Goal: Task Accomplishment & Management: Manage account settings

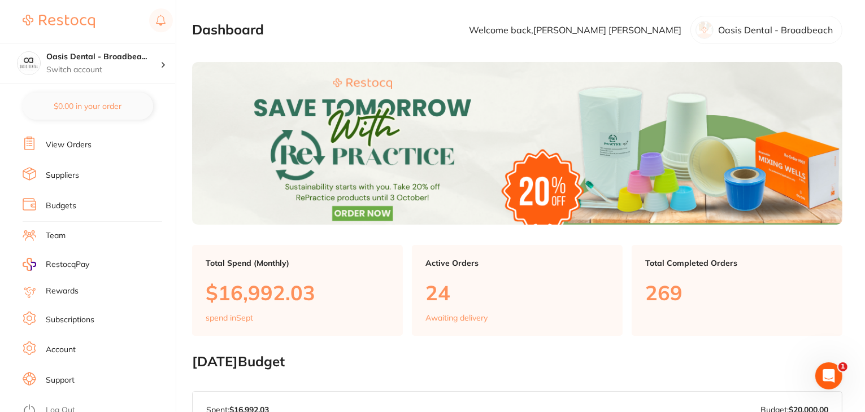
click at [55, 405] on link "Log Out" at bounding box center [60, 410] width 29 height 11
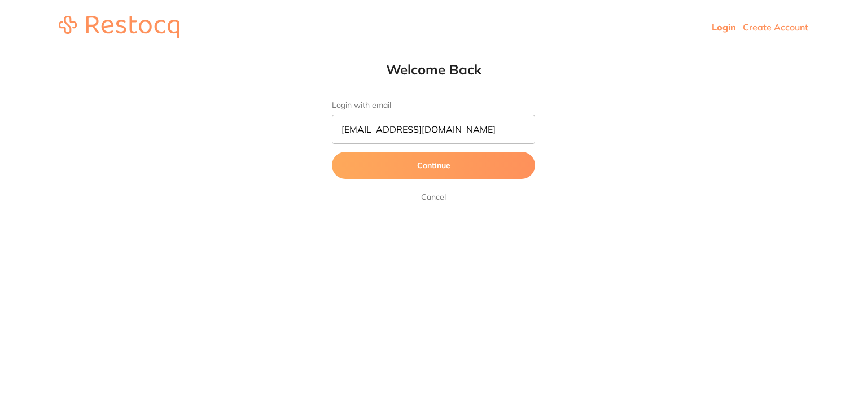
click at [366, 163] on button "Continue" at bounding box center [433, 165] width 203 height 27
type input "[EMAIL_ADDRESS][DOMAIN_NAME]"
click at [377, 170] on button "Continue" at bounding box center [433, 165] width 203 height 27
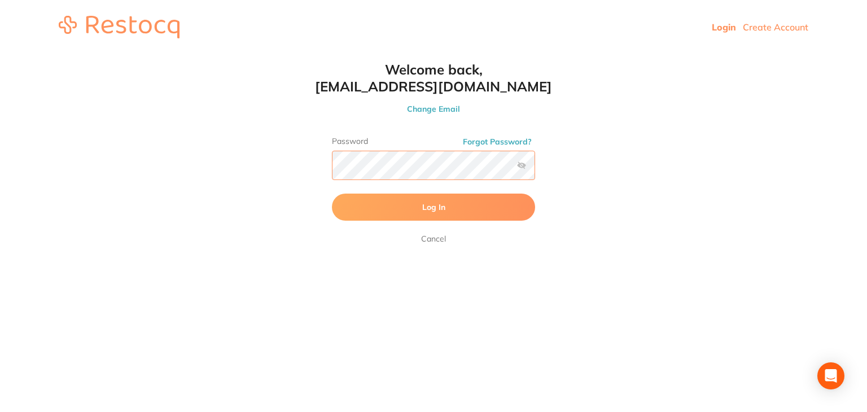
click at [332, 194] on button "Log In" at bounding box center [433, 207] width 203 height 27
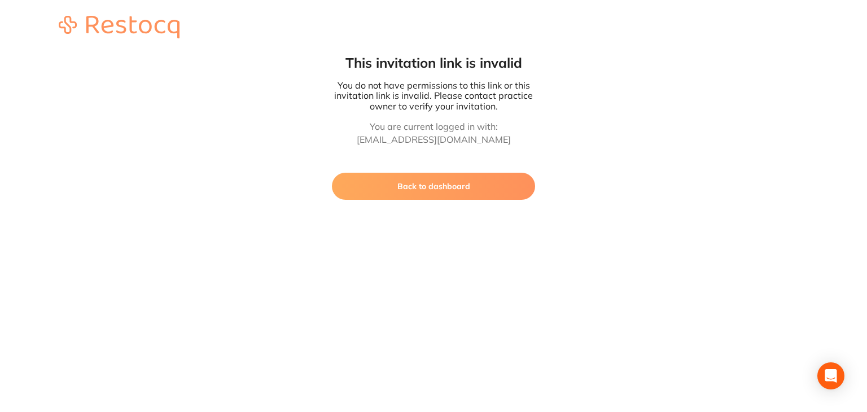
click at [437, 193] on button "Back to dashboard" at bounding box center [433, 186] width 203 height 27
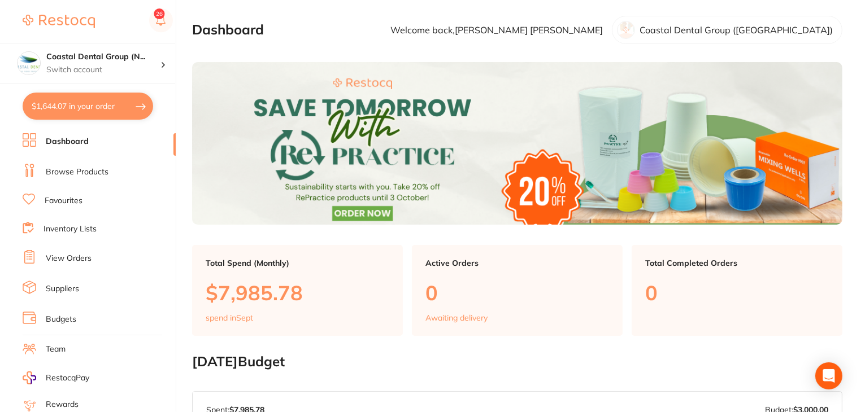
scroll to position [114, 0]
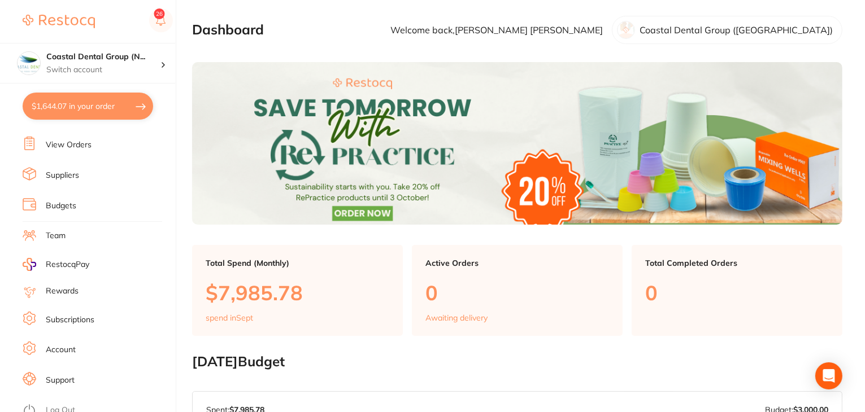
drag, startPoint x: 60, startPoint y: 311, endPoint x: 120, endPoint y: 300, distance: 60.3
click at [60, 315] on link "Subscriptions" at bounding box center [70, 320] width 49 height 11
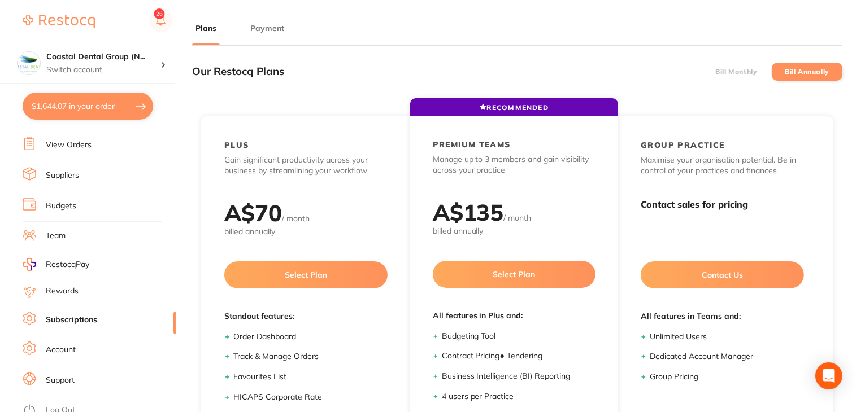
click at [723, 73] on label "Bill Monthly" at bounding box center [736, 72] width 42 height 8
click at [715, 72] on input "Bill Monthly" at bounding box center [715, 72] width 0 height 0
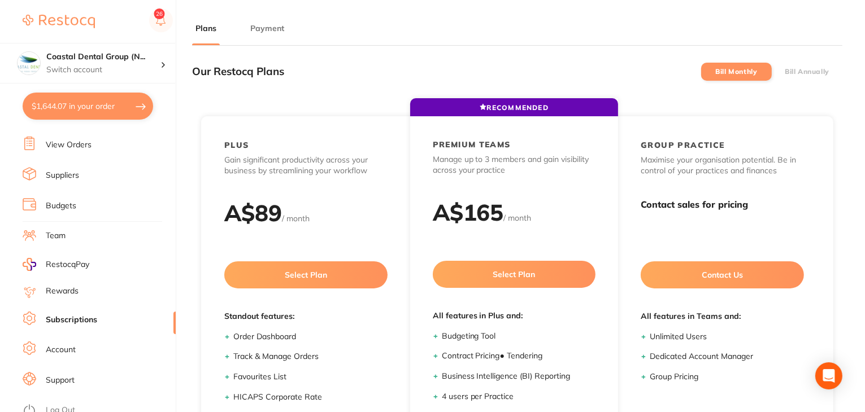
click at [804, 69] on label "Bill Annually" at bounding box center [806, 72] width 45 height 8
click at [784, 72] on input "Bill Annually" at bounding box center [784, 72] width 0 height 0
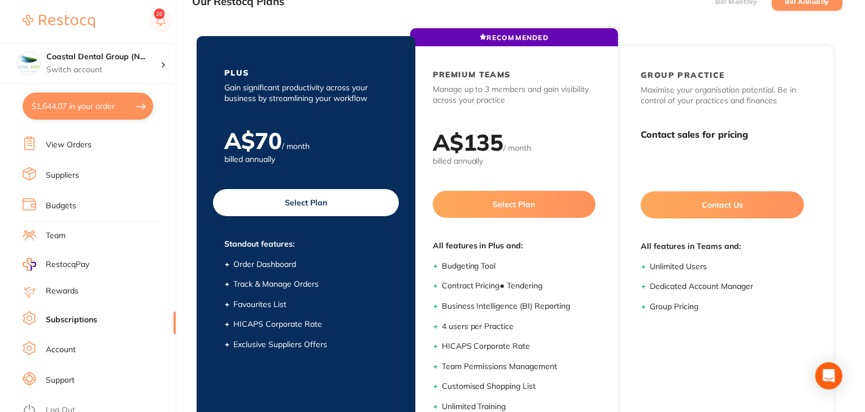
scroll to position [156, 0]
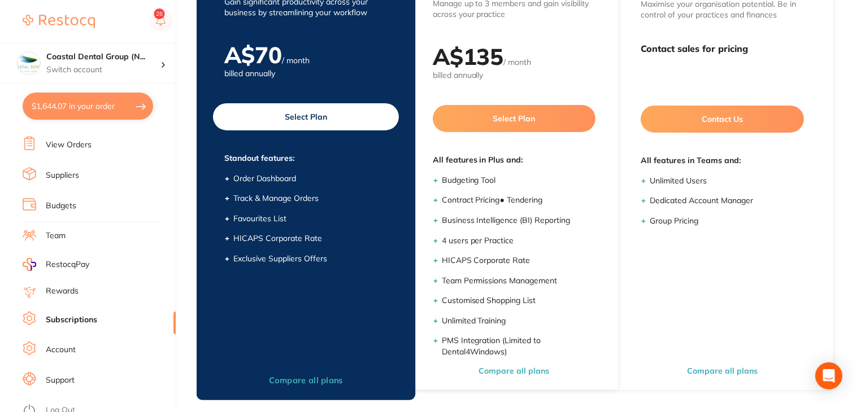
checkbox input "true"
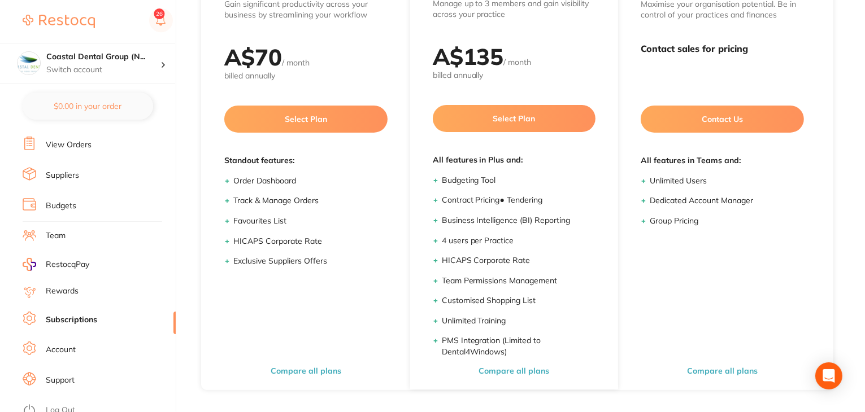
scroll to position [0, 0]
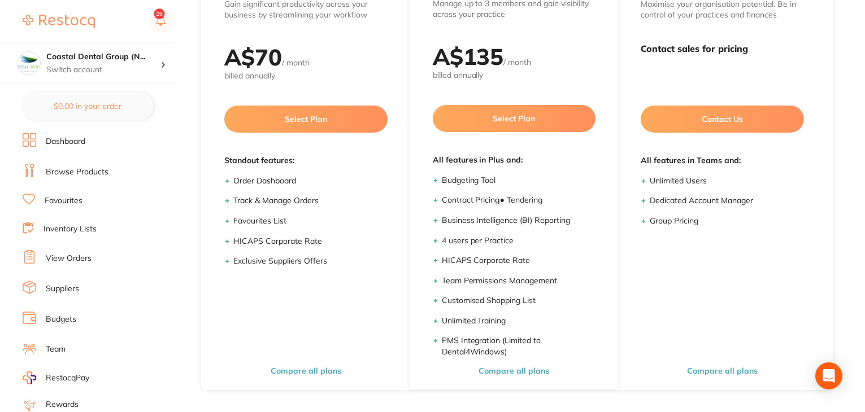
click at [71, 258] on link "View Orders" at bounding box center [69, 258] width 46 height 11
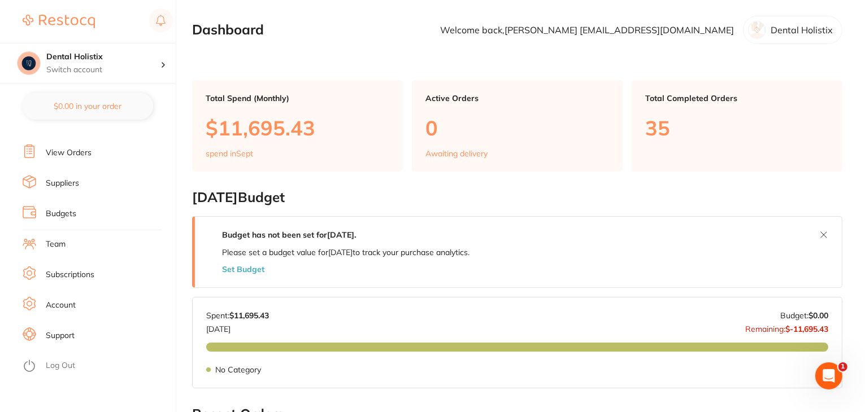
click at [58, 247] on link "Team" at bounding box center [56, 244] width 20 height 11
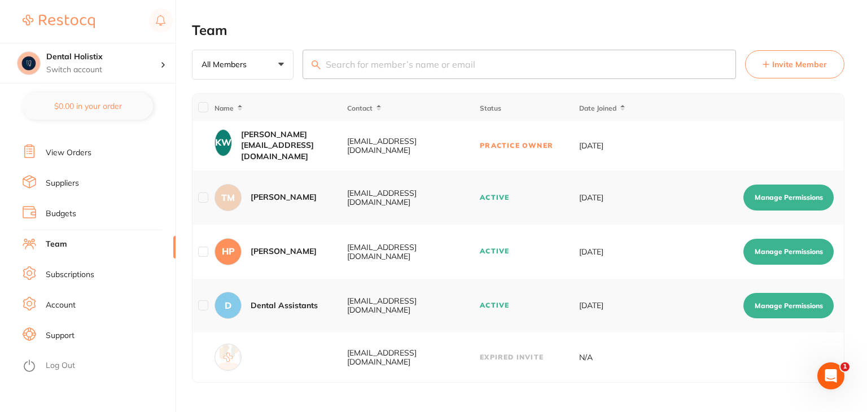
click at [779, 200] on button "Manage Permissions" at bounding box center [789, 198] width 90 height 26
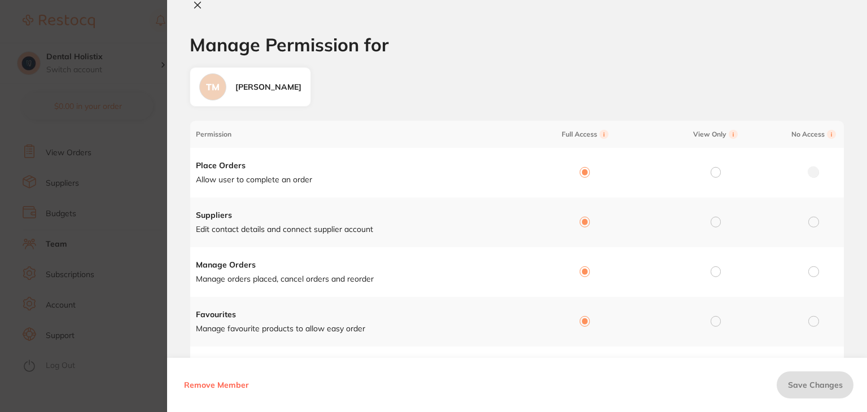
click at [195, 5] on icon at bounding box center [197, 5] width 9 height 9
checkbox input "false"
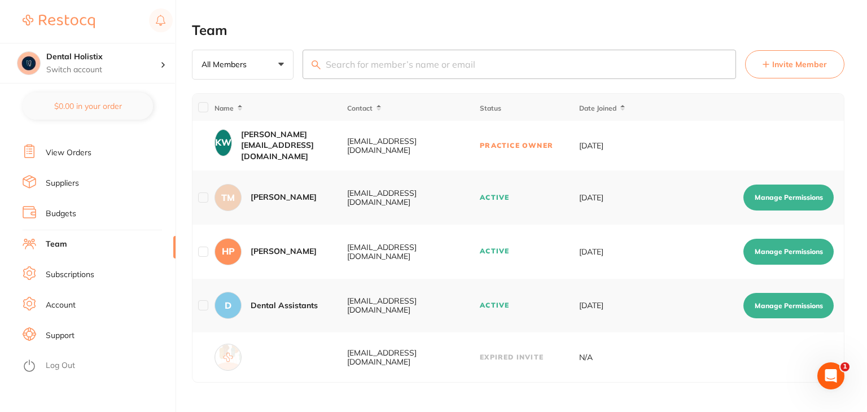
click at [782, 250] on button "Manage Permissions" at bounding box center [789, 252] width 90 height 26
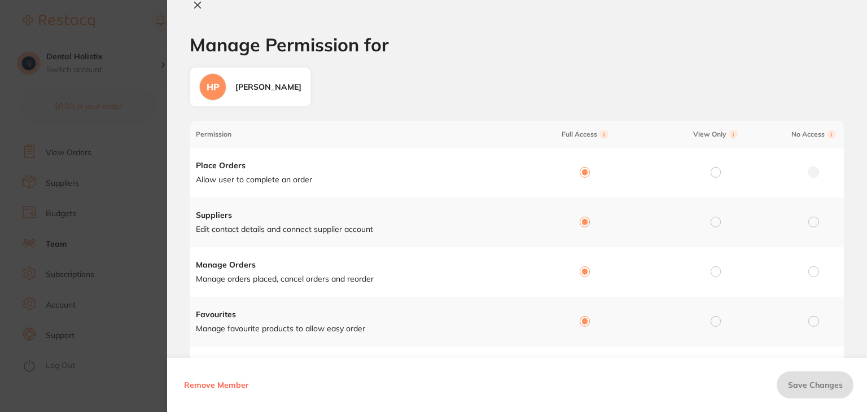
drag, startPoint x: 198, startPoint y: 7, endPoint x: 239, endPoint y: 30, distance: 47.0
click at [199, 7] on icon at bounding box center [197, 5] width 9 height 9
checkbox input "false"
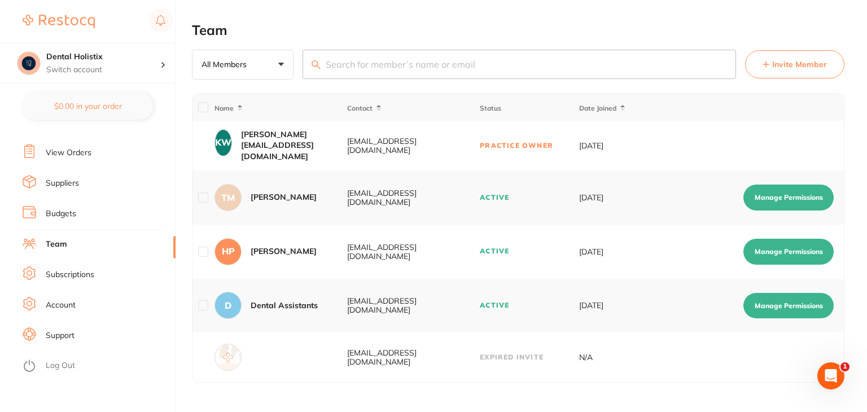
click at [805, 308] on button "Manage Permissions" at bounding box center [789, 306] width 90 height 26
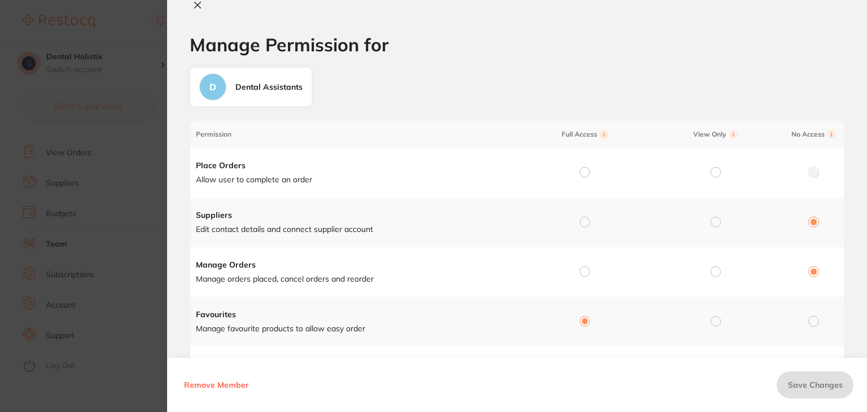
click at [198, 8] on icon at bounding box center [197, 5] width 9 height 9
checkbox input "false"
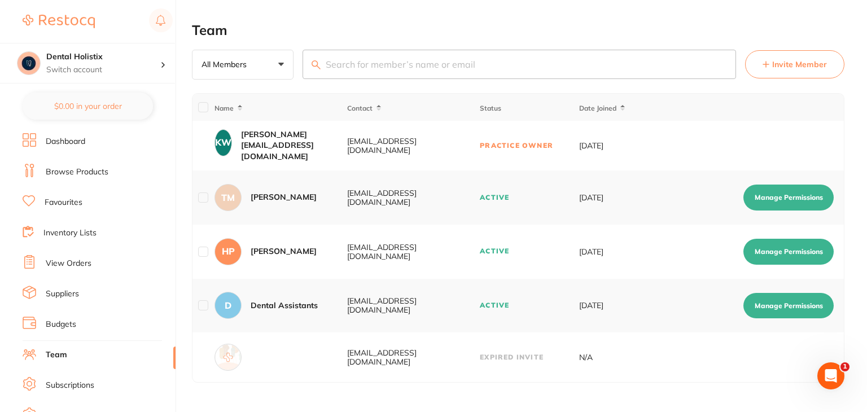
click at [69, 263] on link "View Orders" at bounding box center [69, 263] width 46 height 11
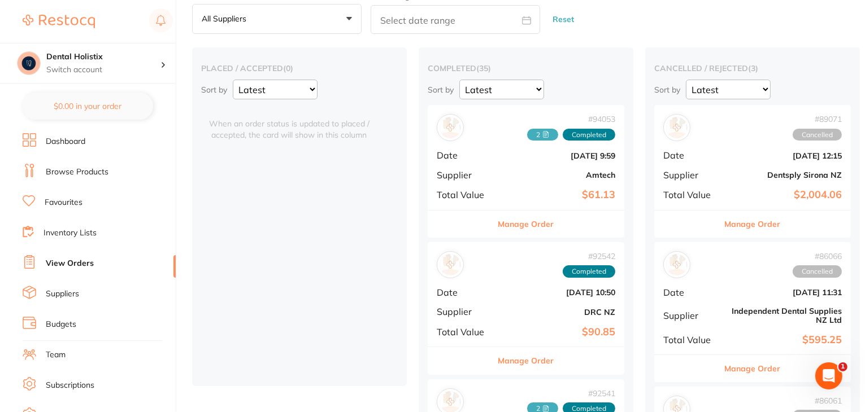
scroll to position [113, 0]
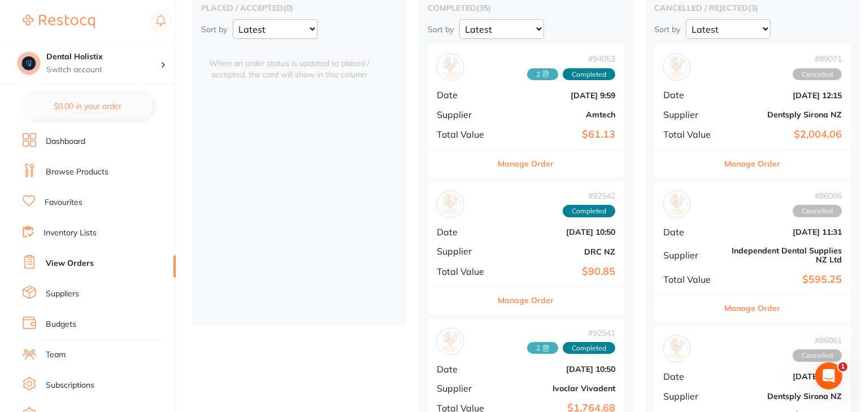
click at [527, 245] on div "# 92542 Completed Date Sept 3 2025, 10:50 Supplier DRC NZ Total Value $90.85" at bounding box center [525, 234] width 197 height 104
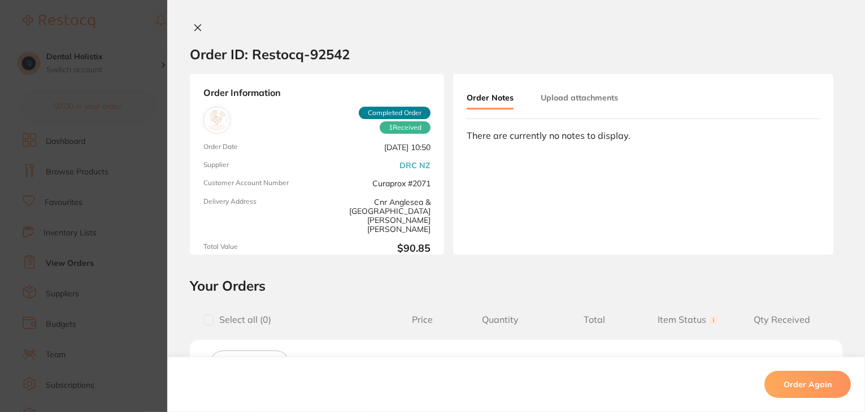
click at [569, 94] on button "Upload attachments" at bounding box center [578, 98] width 77 height 20
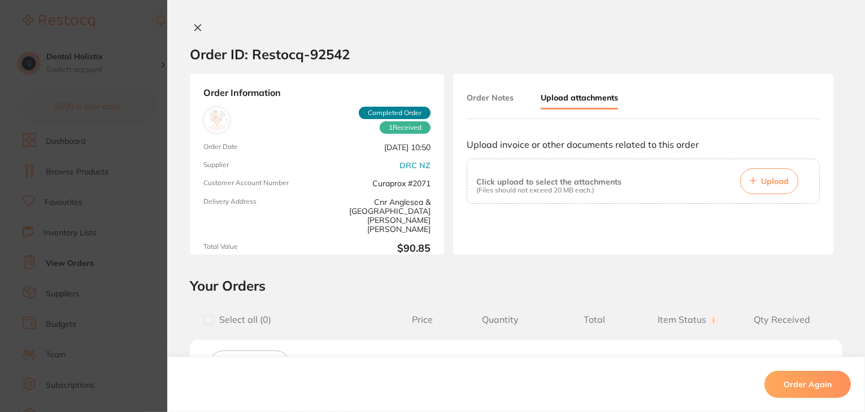
click at [774, 180] on span "Upload" at bounding box center [775, 181] width 28 height 10
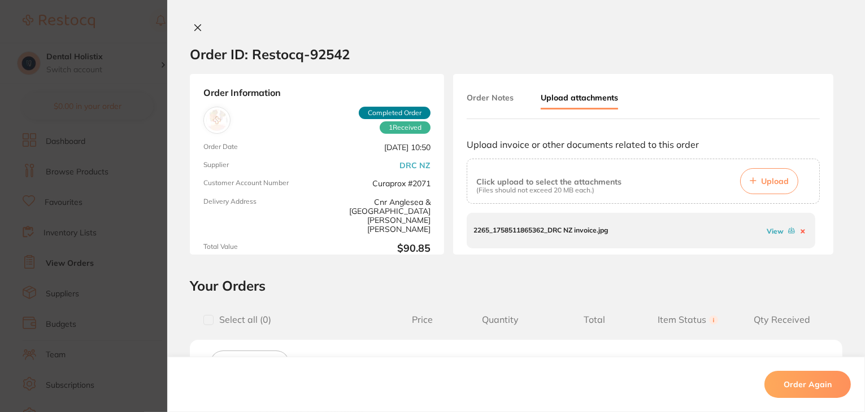
click at [195, 25] on icon at bounding box center [197, 27] width 9 height 9
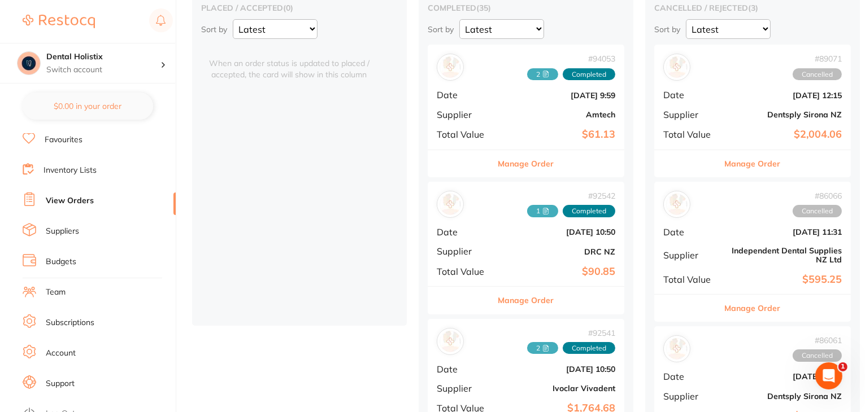
scroll to position [111, 0]
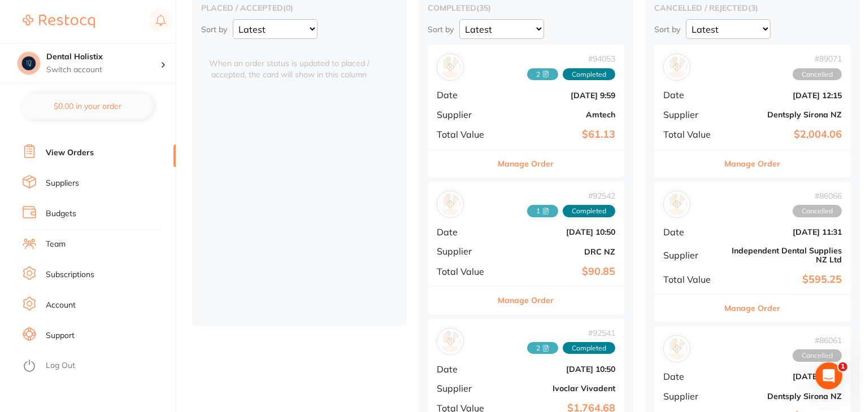
click at [63, 363] on link "Log Out" at bounding box center [60, 365] width 29 height 11
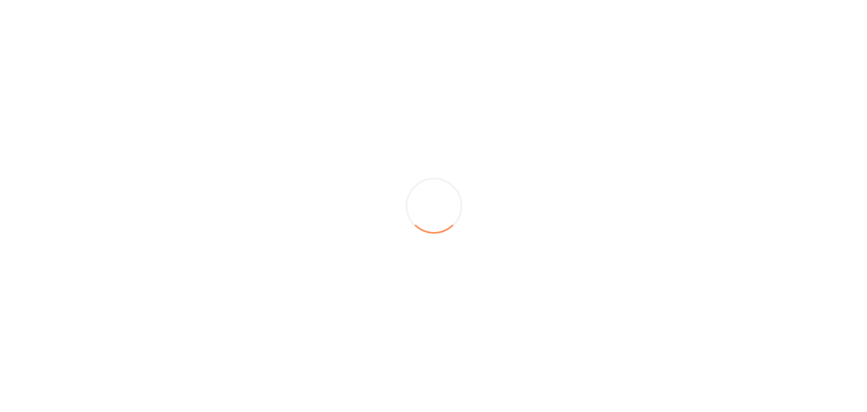
scroll to position [0, 0]
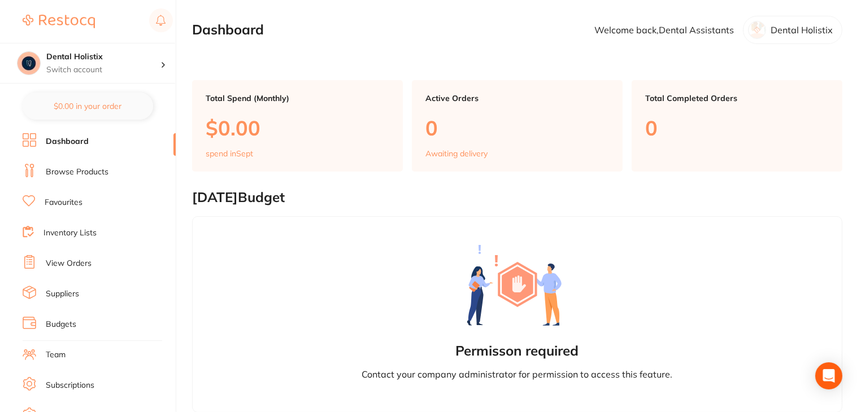
click at [76, 261] on link "View Orders" at bounding box center [69, 263] width 46 height 11
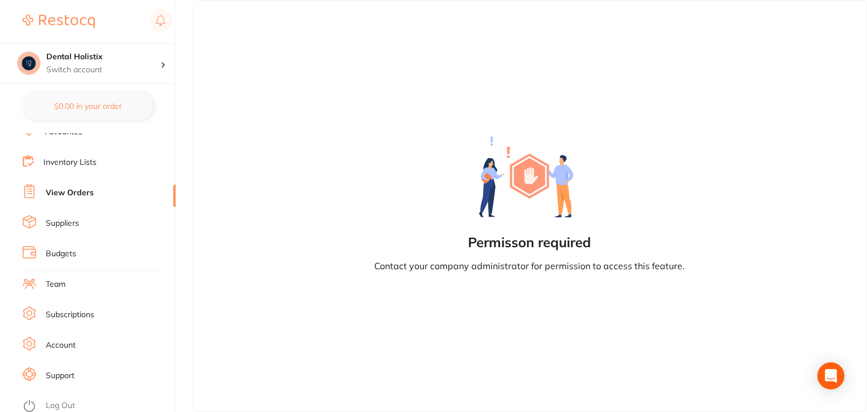
scroll to position [111, 0]
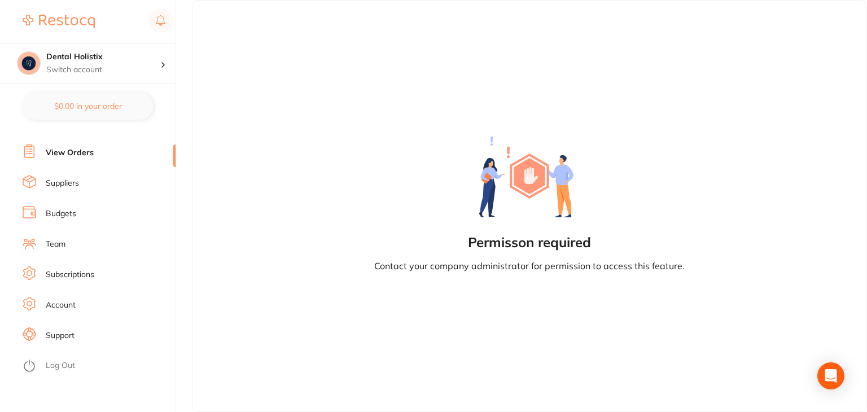
click at [51, 367] on link "Log Out" at bounding box center [60, 365] width 29 height 11
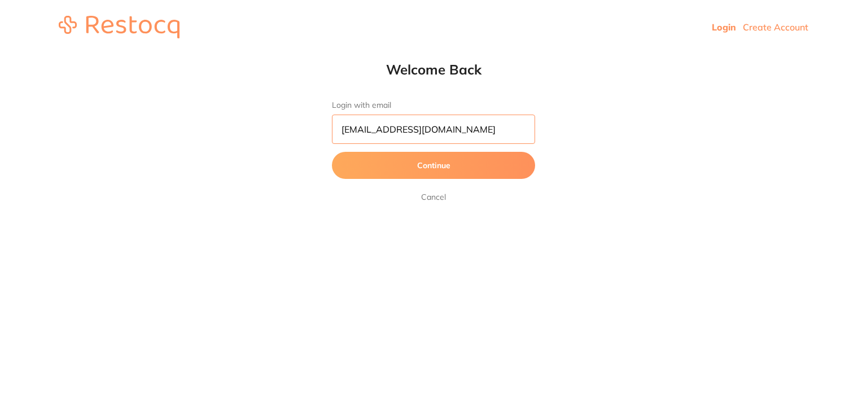
click at [456, 124] on input "[EMAIL_ADDRESS][DOMAIN_NAME]" at bounding box center [433, 129] width 203 height 29
type input "[EMAIL_ADDRESS][DOMAIN_NAME]"
click at [363, 163] on button "Continue" at bounding box center [433, 165] width 203 height 27
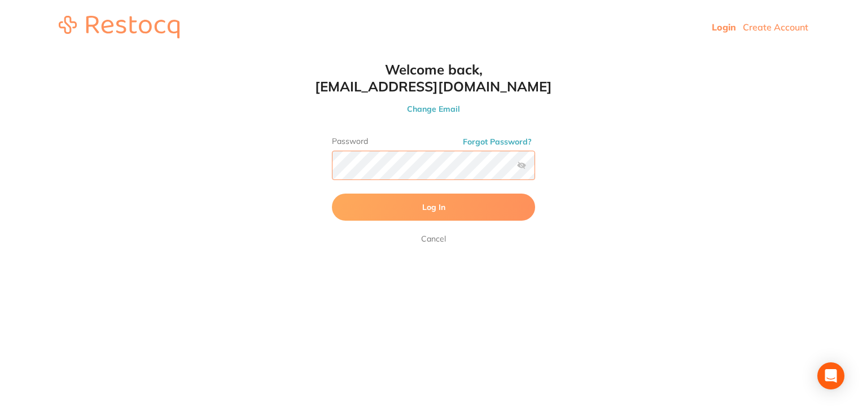
click at [332, 194] on button "Log In" at bounding box center [433, 207] width 203 height 27
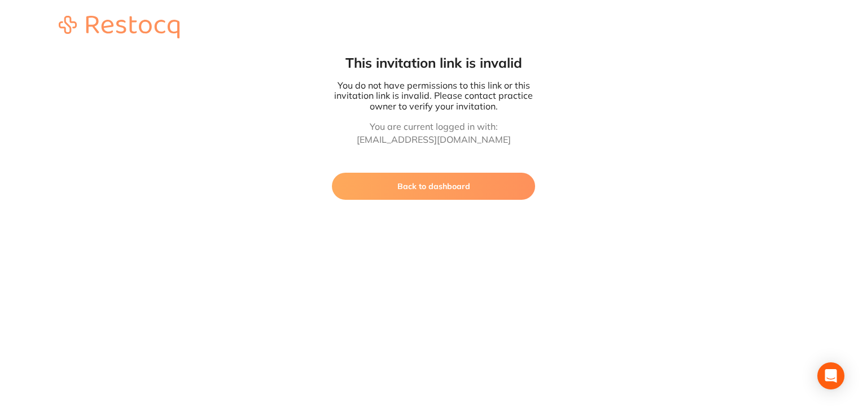
click at [391, 197] on button "Back to dashboard" at bounding box center [433, 186] width 203 height 27
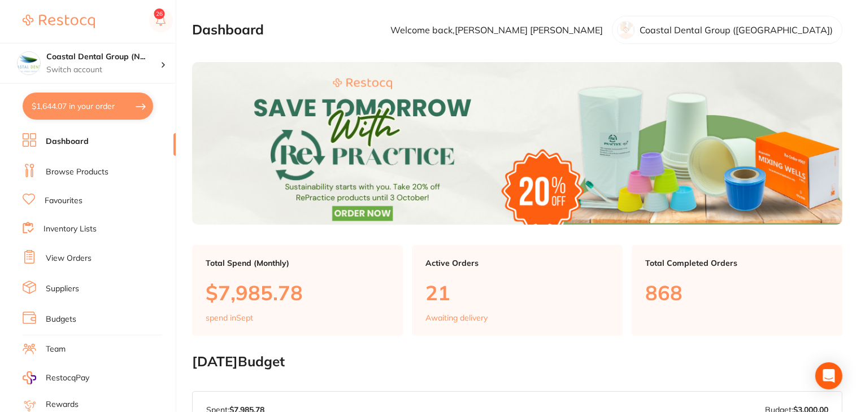
checkbox input "true"
click at [67, 286] on link "Suppliers" at bounding box center [62, 288] width 33 height 11
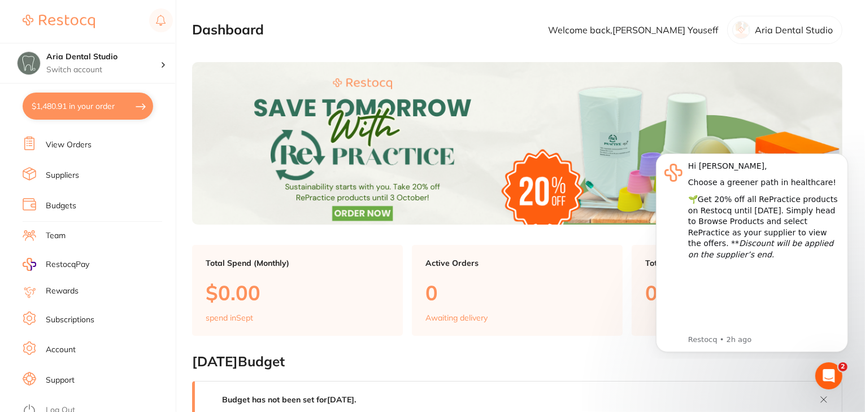
drag, startPoint x: 60, startPoint y: 312, endPoint x: 81, endPoint y: 301, distance: 23.5
click at [60, 315] on link "Subscriptions" at bounding box center [70, 320] width 49 height 11
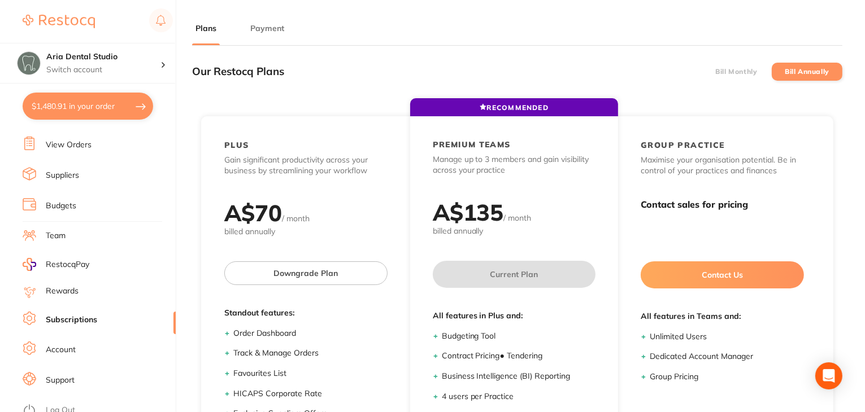
click at [277, 27] on button "Payment" at bounding box center [267, 28] width 41 height 11
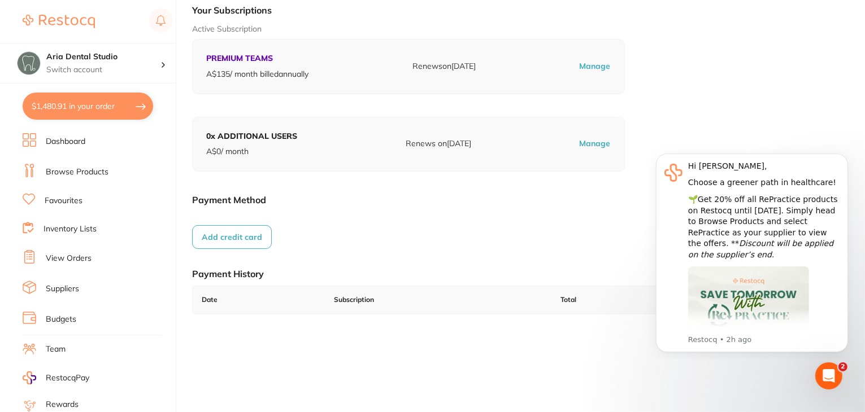
click at [60, 99] on button "$1,480.91 in your order" at bounding box center [88, 106] width 130 height 27
checkbox input "true"
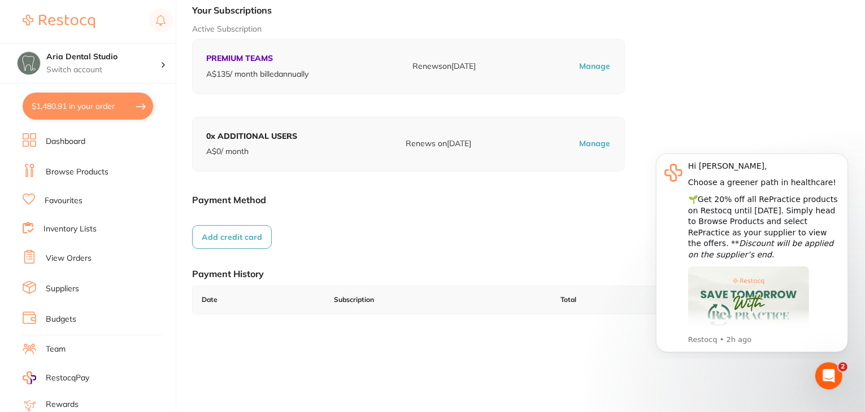
checkbox input "true"
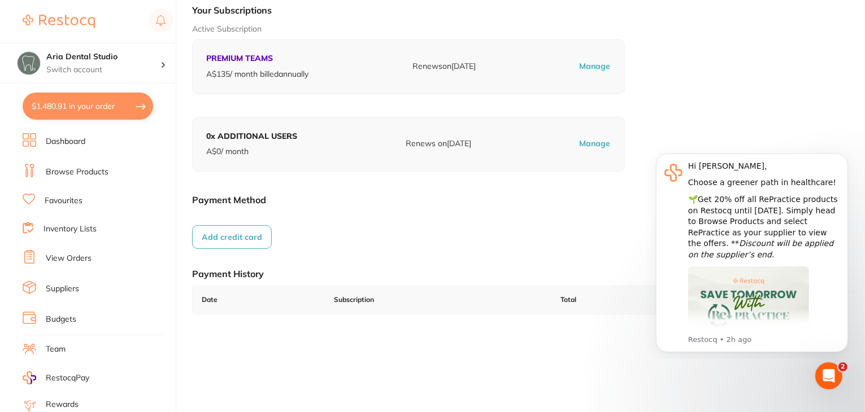
checkbox input "true"
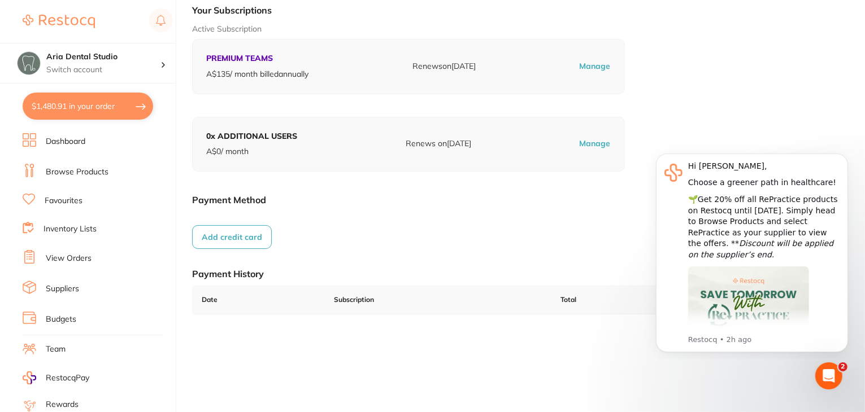
checkbox input "true"
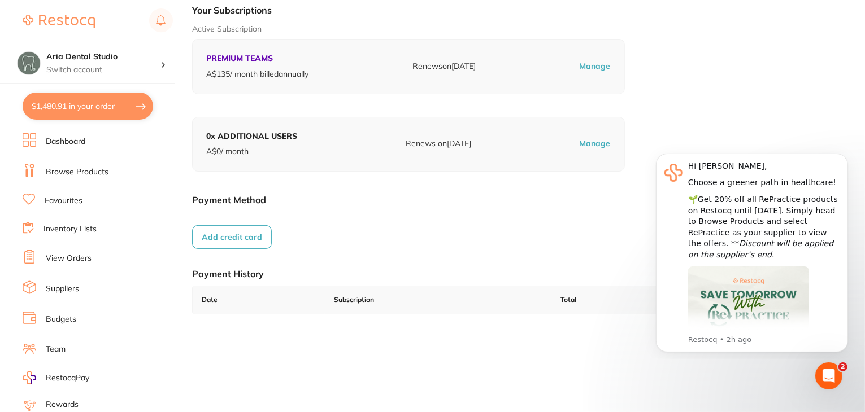
checkbox input "true"
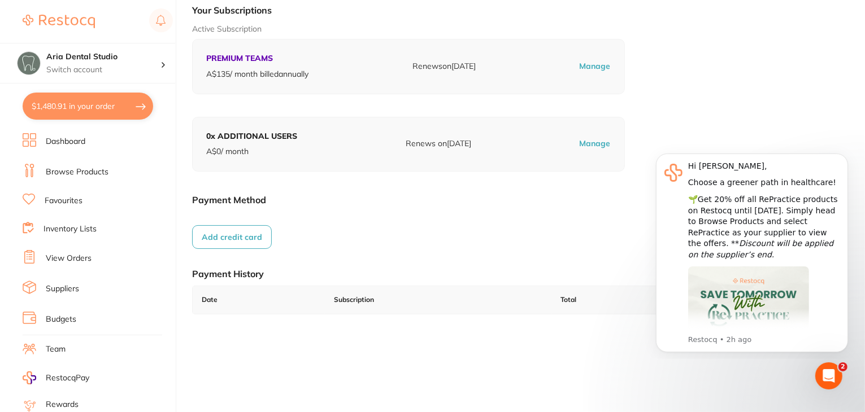
checkbox input "true"
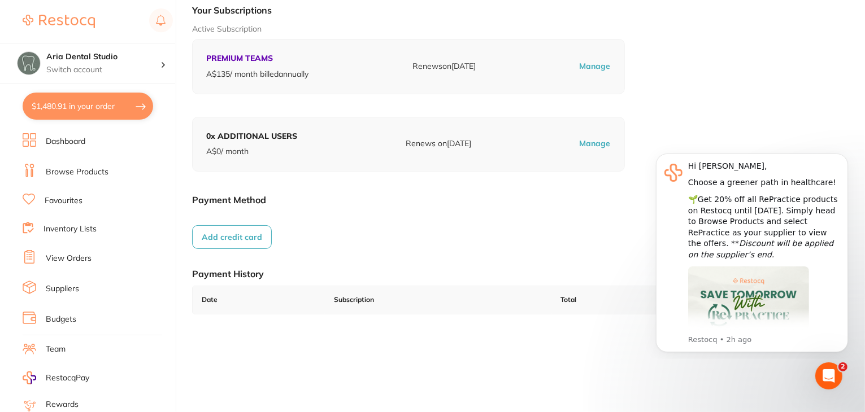
checkbox input "true"
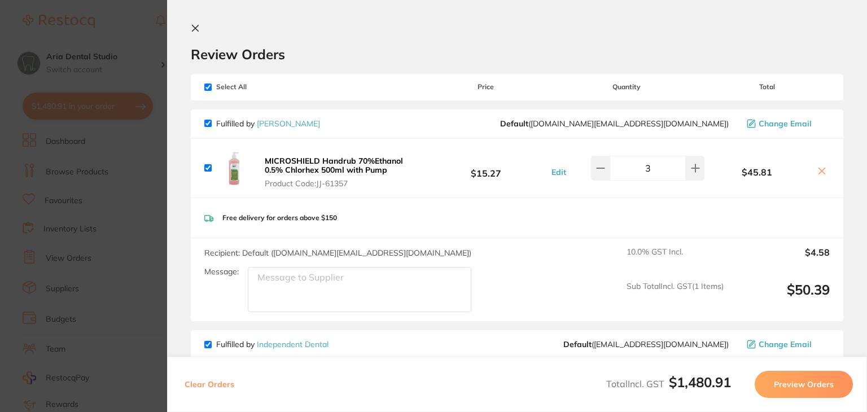
click at [192, 30] on icon at bounding box center [195, 28] width 9 height 9
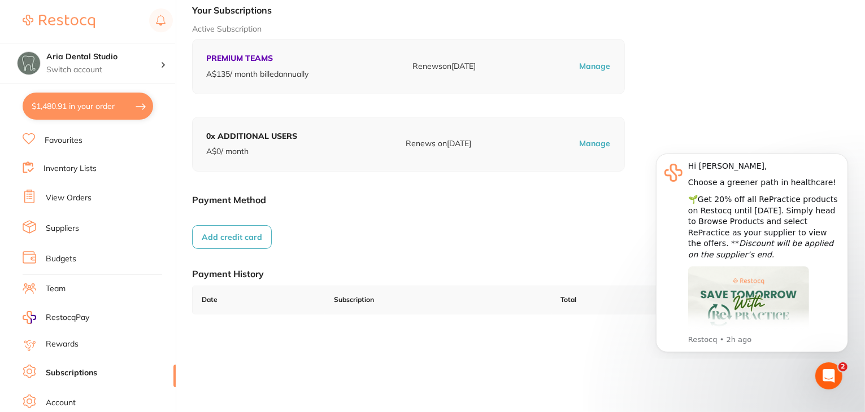
scroll to position [114, 0]
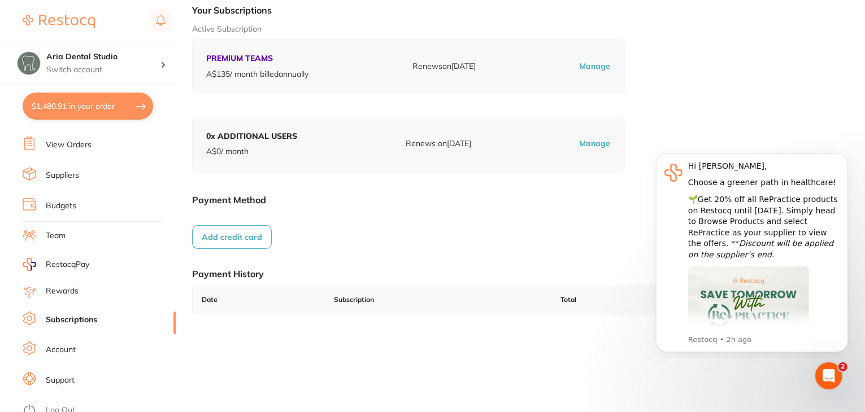
click at [66, 405] on link "Log Out" at bounding box center [60, 410] width 29 height 11
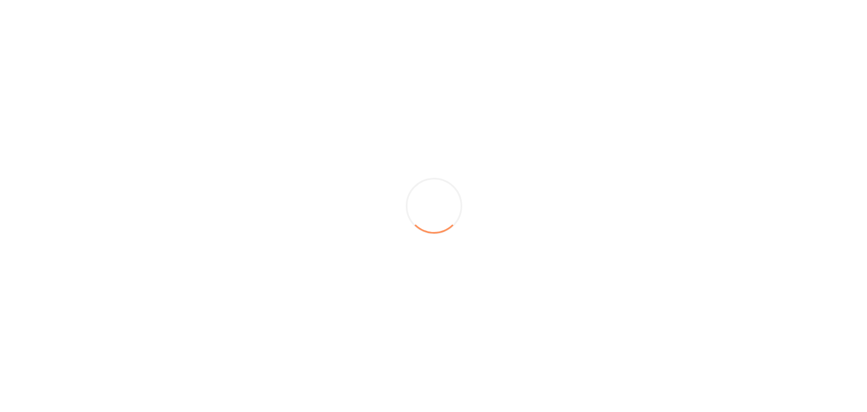
scroll to position [0, 0]
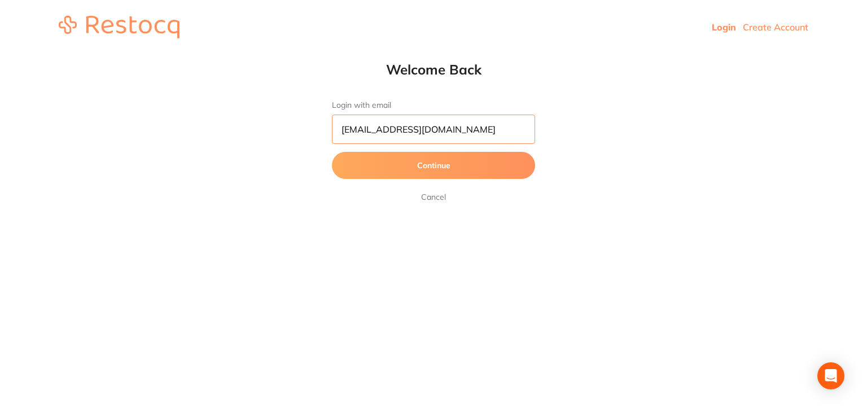
click at [444, 129] on input "[EMAIL_ADDRESS][DOMAIN_NAME]" at bounding box center [433, 129] width 203 height 29
type input "[EMAIL_ADDRESS][DOMAIN_NAME]"
click at [352, 160] on button "Continue" at bounding box center [433, 165] width 203 height 27
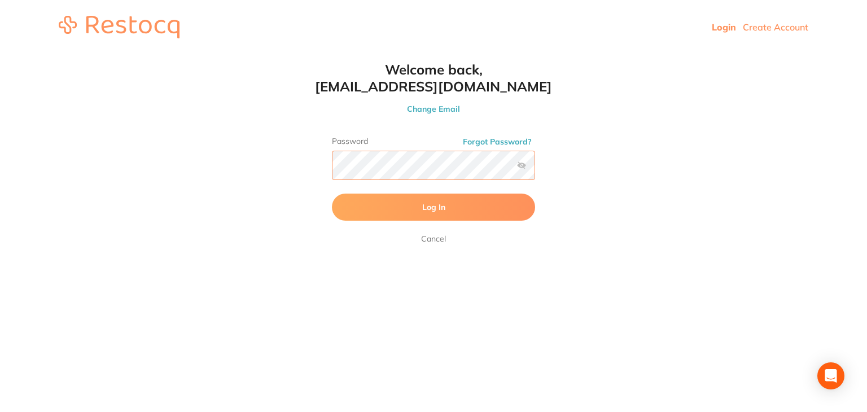
click at [332, 194] on button "Log In" at bounding box center [433, 207] width 203 height 27
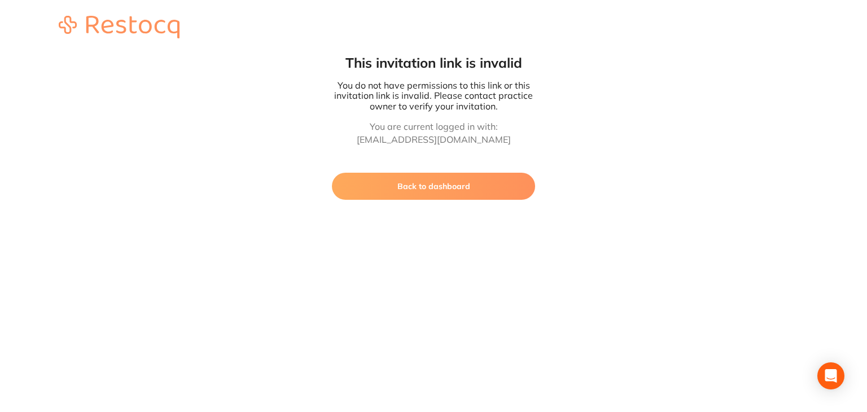
click at [462, 190] on button "Back to dashboard" at bounding box center [433, 186] width 203 height 27
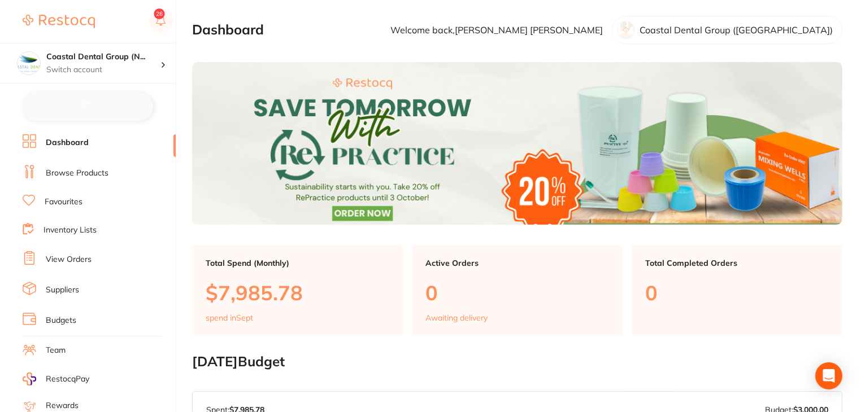
checkbox input "false"
drag, startPoint x: 59, startPoint y: 287, endPoint x: 188, endPoint y: 223, distance: 143.9
click at [61, 287] on link "Suppliers" at bounding box center [62, 288] width 33 height 11
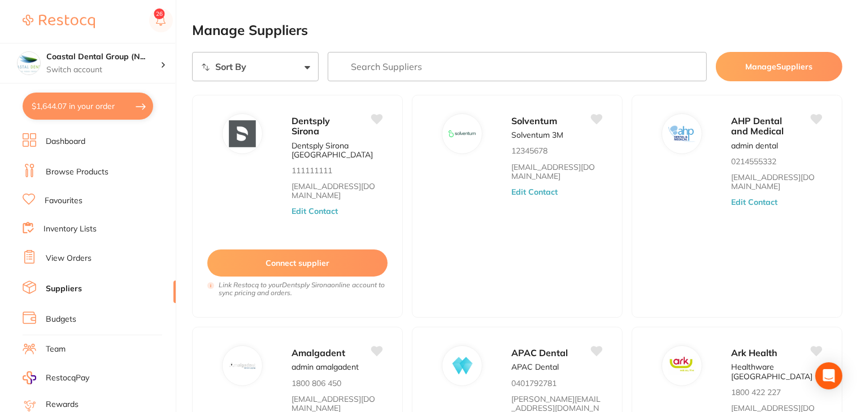
click at [394, 67] on input "search" at bounding box center [517, 66] width 379 height 29
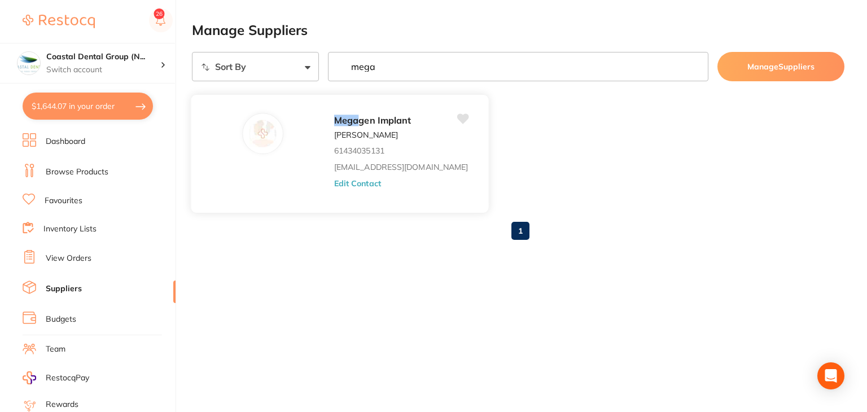
type input "mega"
click at [344, 186] on button "Edit Contact" at bounding box center [357, 182] width 47 height 9
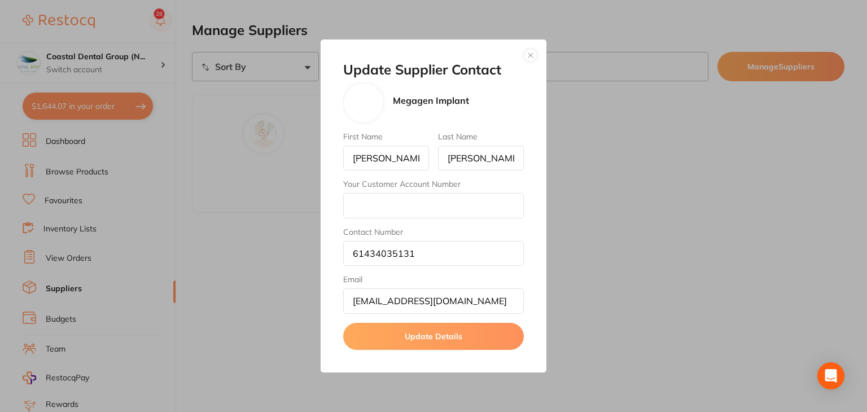
click at [530, 56] on button "button" at bounding box center [531, 56] width 14 height 14
